Goal: Communication & Community: Answer question/provide support

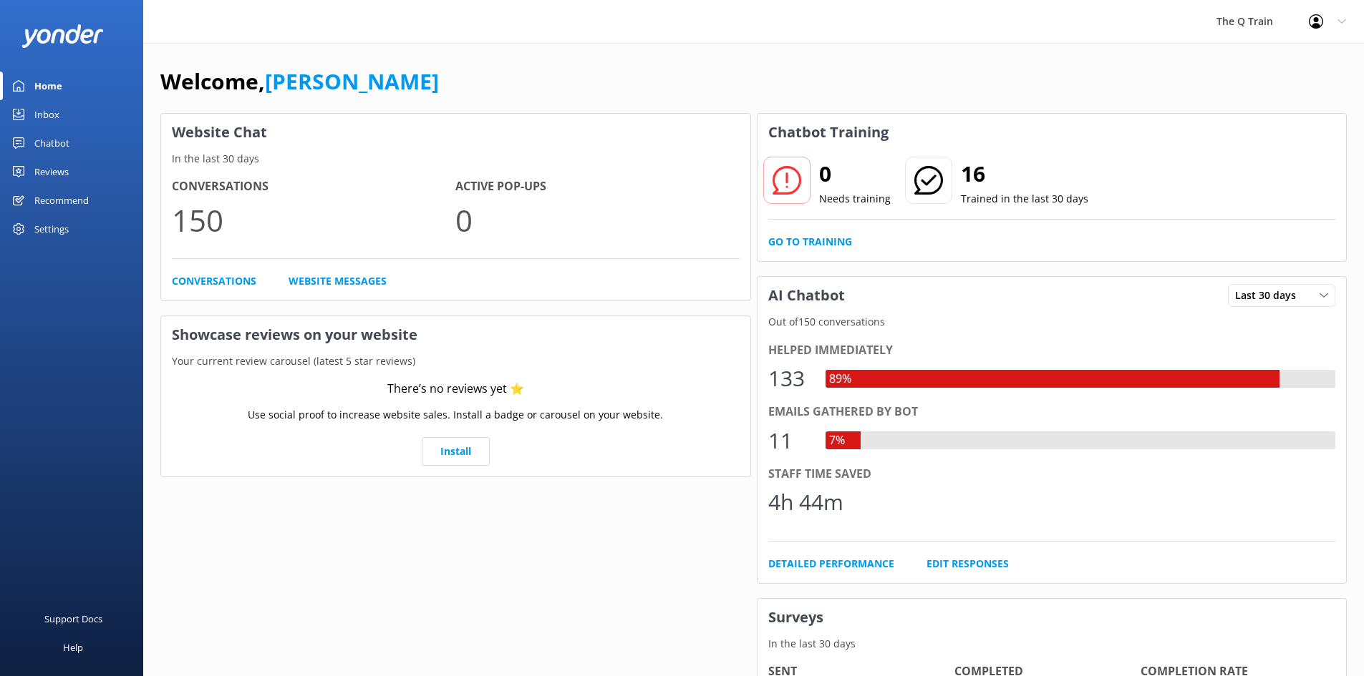
click at [782, 41] on div "The Q Train Profile Settings Logout" at bounding box center [682, 21] width 1364 height 43
click at [52, 116] on div "Inbox" at bounding box center [46, 114] width 25 height 29
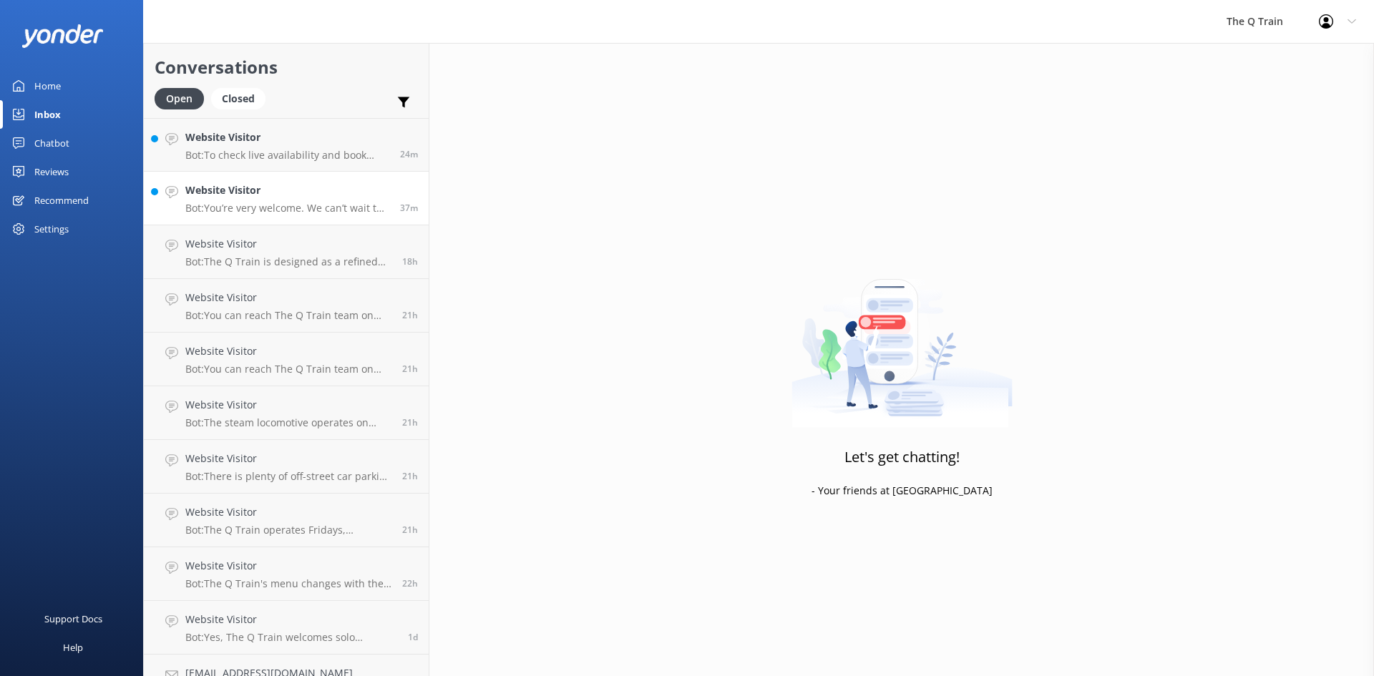
click at [262, 203] on p "Bot: You’re very welcome. We can’t wait to have you onboard The Q Train." at bounding box center [287, 208] width 204 height 13
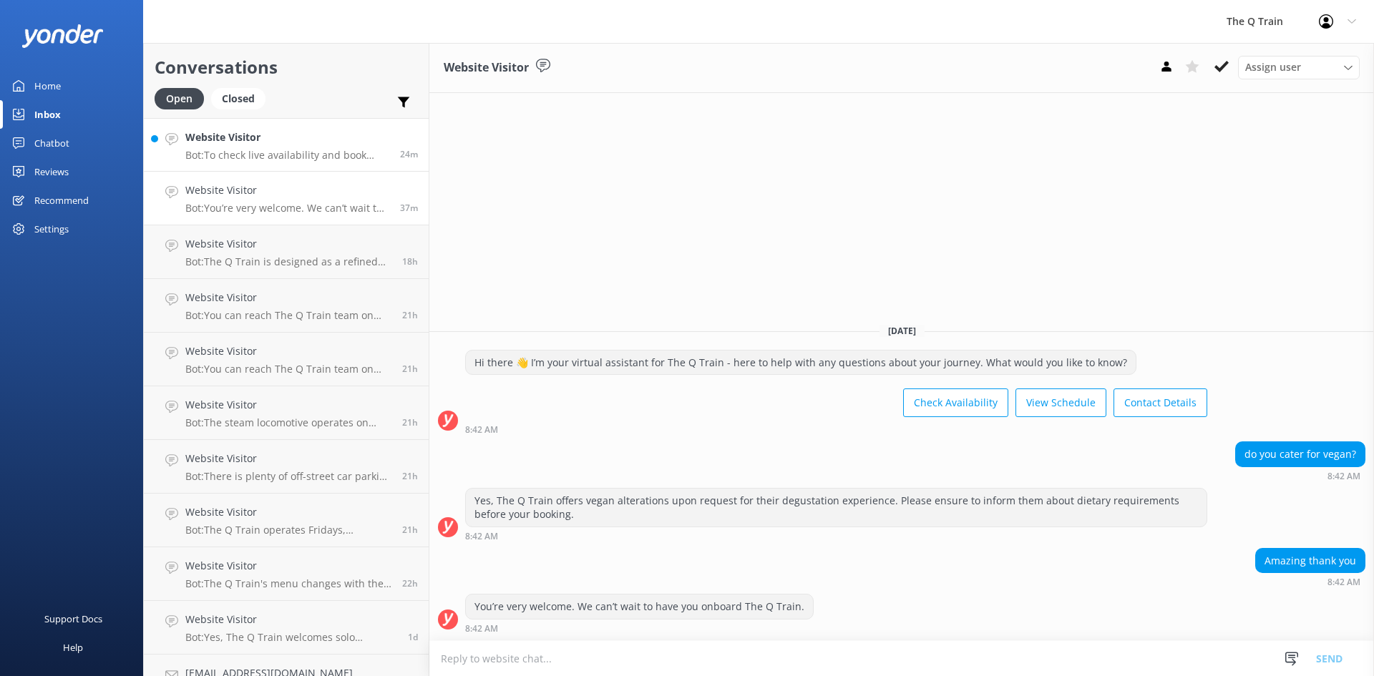
click at [202, 147] on div "Website Visitor Bot: To check live availability and book your experience, pleas…" at bounding box center [287, 145] width 204 height 31
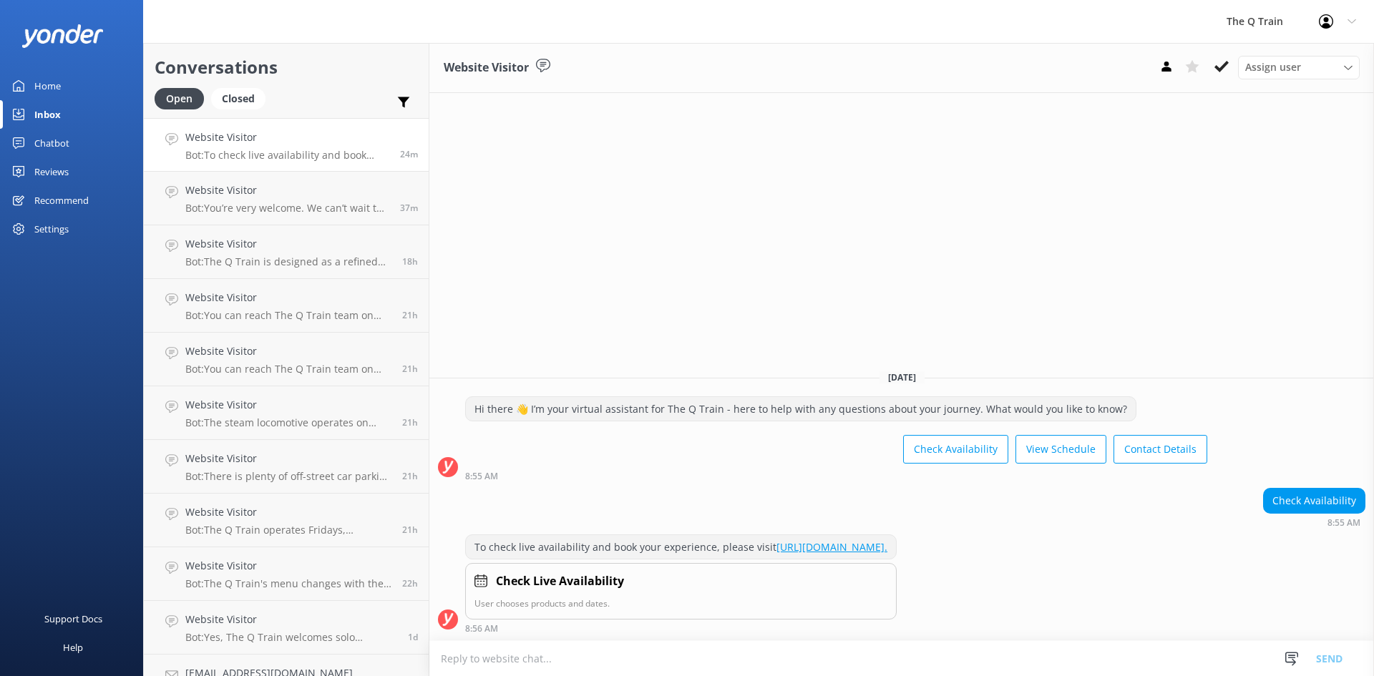
click at [48, 82] on div "Home" at bounding box center [47, 86] width 26 height 29
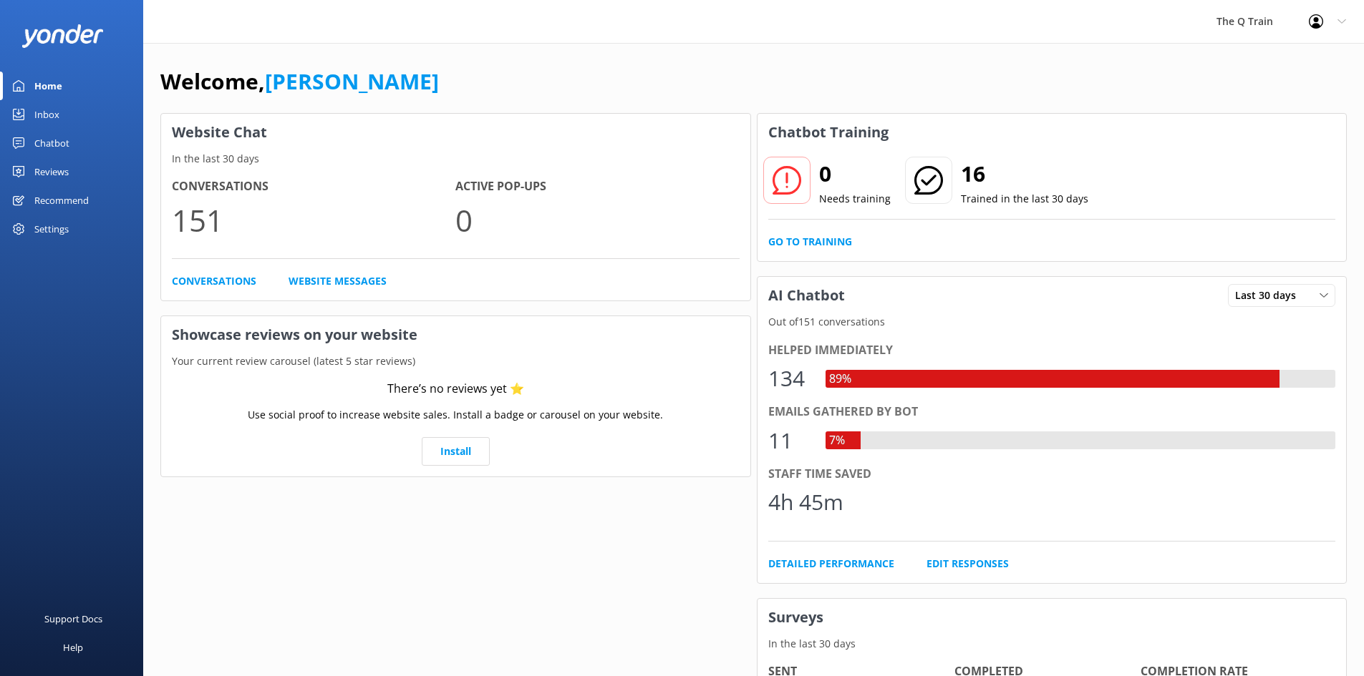
click at [764, 51] on div "Welcome, [PERSON_NAME] Website Chat In the last 30 days Conversations 151 Activ…" at bounding box center [753, 492] width 1221 height 899
click at [46, 112] on div "Inbox" at bounding box center [46, 114] width 25 height 29
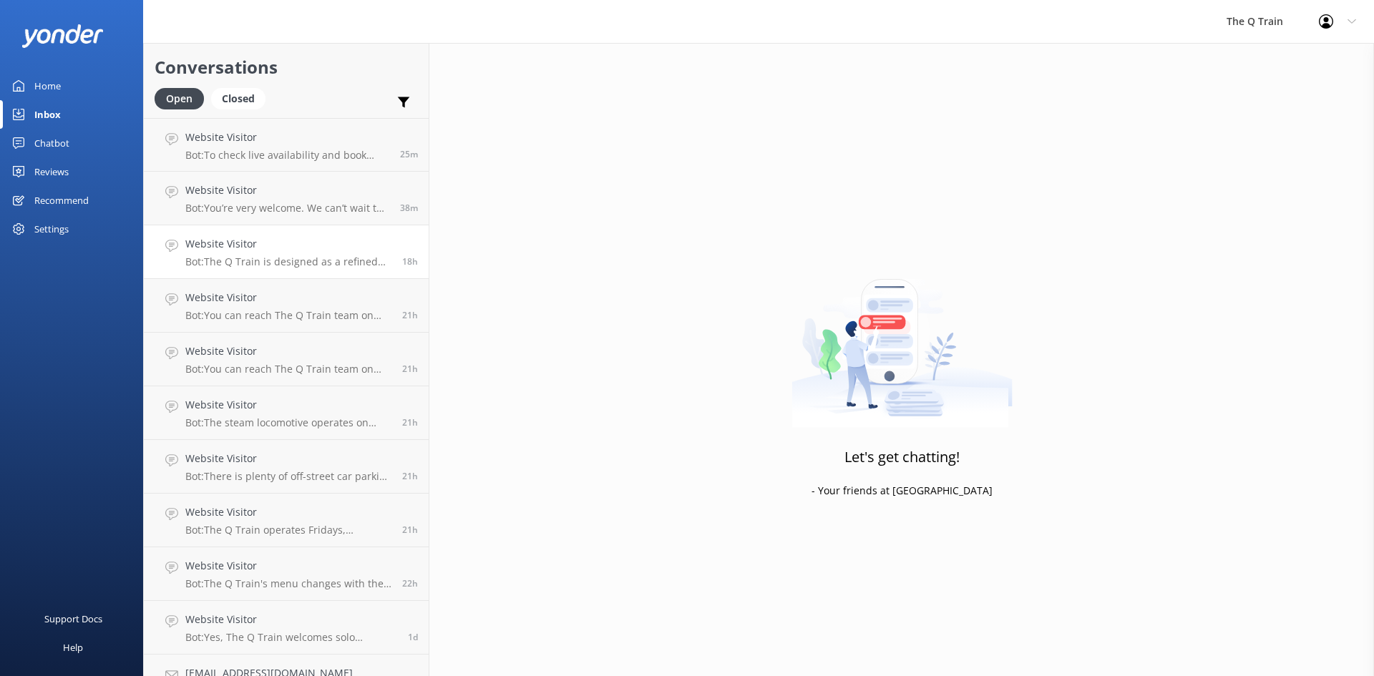
click at [321, 259] on p "Bot: The Q Train is designed as a refined dining experience, but there is no sp…" at bounding box center [288, 262] width 206 height 13
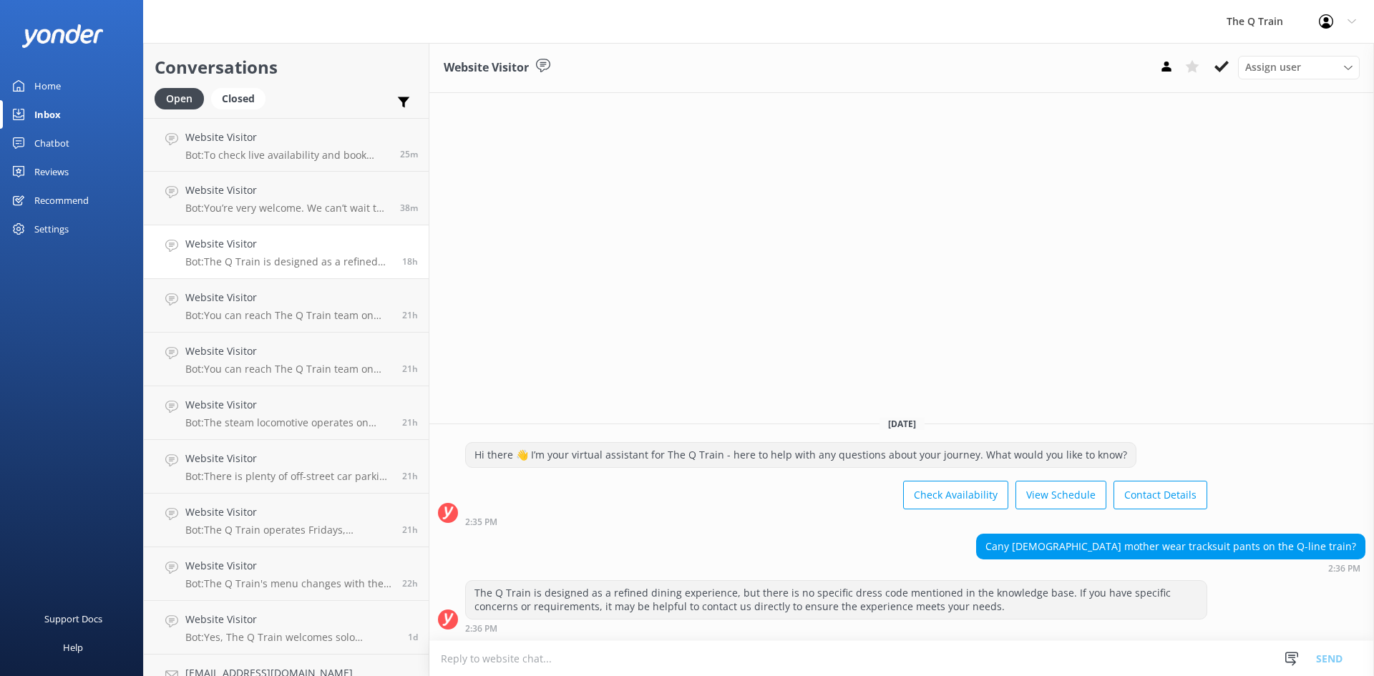
click at [47, 77] on div "Home" at bounding box center [47, 86] width 26 height 29
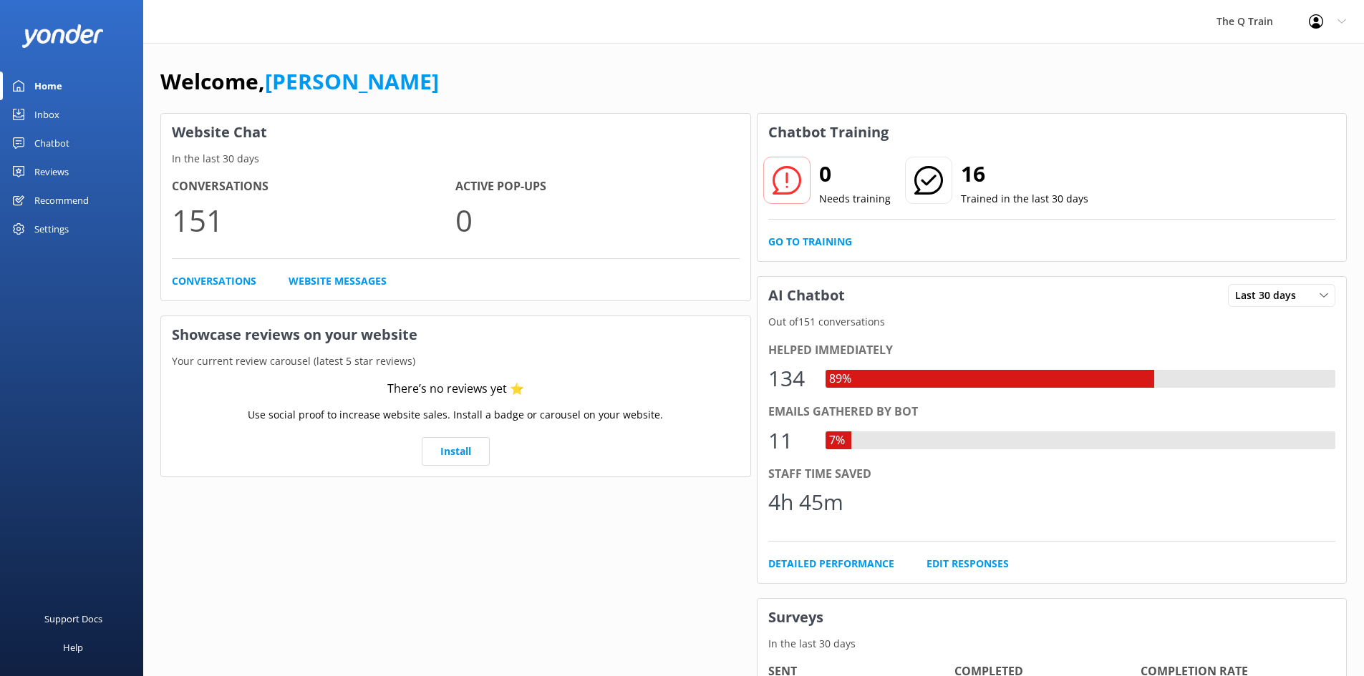
click at [819, 55] on div "Welcome, [PERSON_NAME] Website Chat In the last 30 days Conversations 151 Activ…" at bounding box center [753, 492] width 1221 height 899
